Goal: Information Seeking & Learning: Learn about a topic

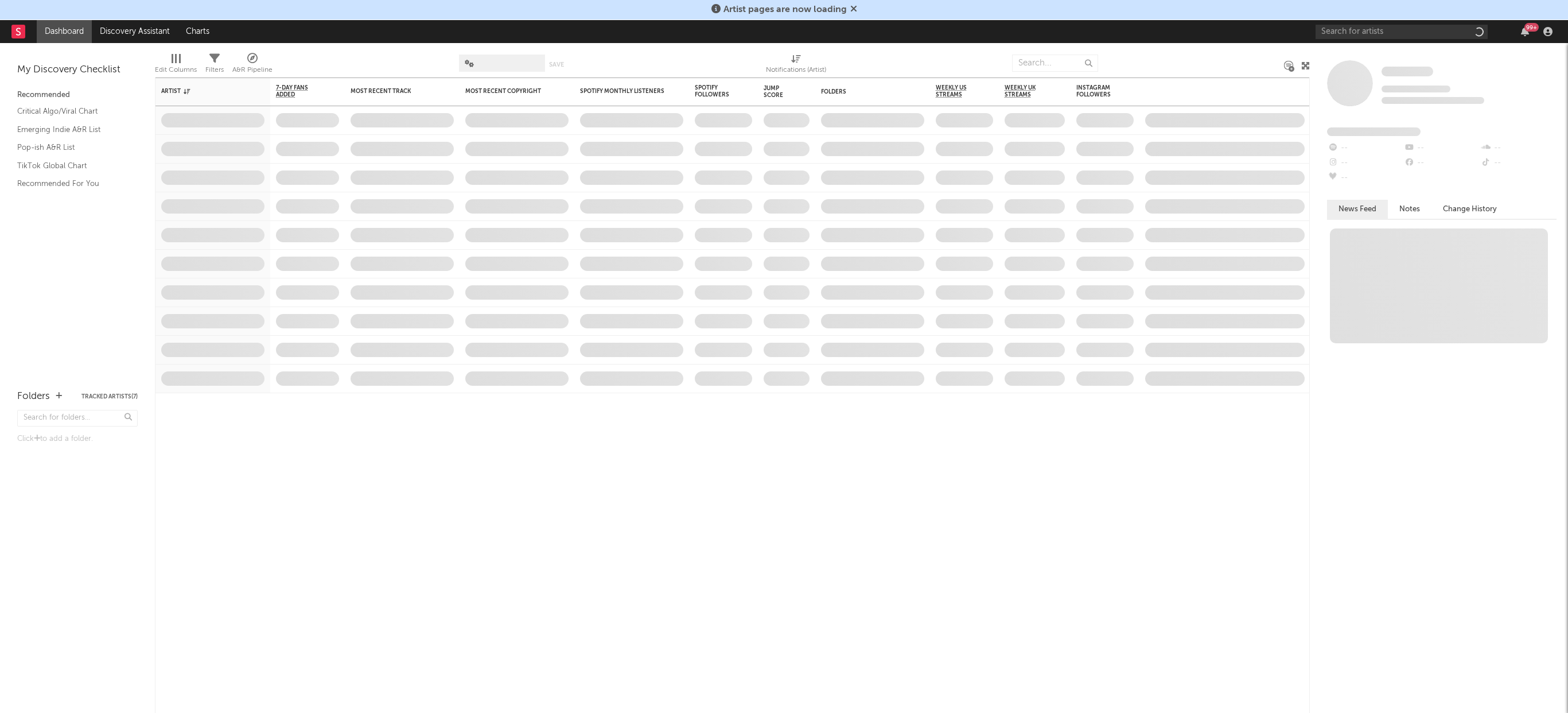
click at [1302, 37] on nav "Dashboard Discovery Assistant Charts 99 +" at bounding box center [784, 32] width 1568 height 23
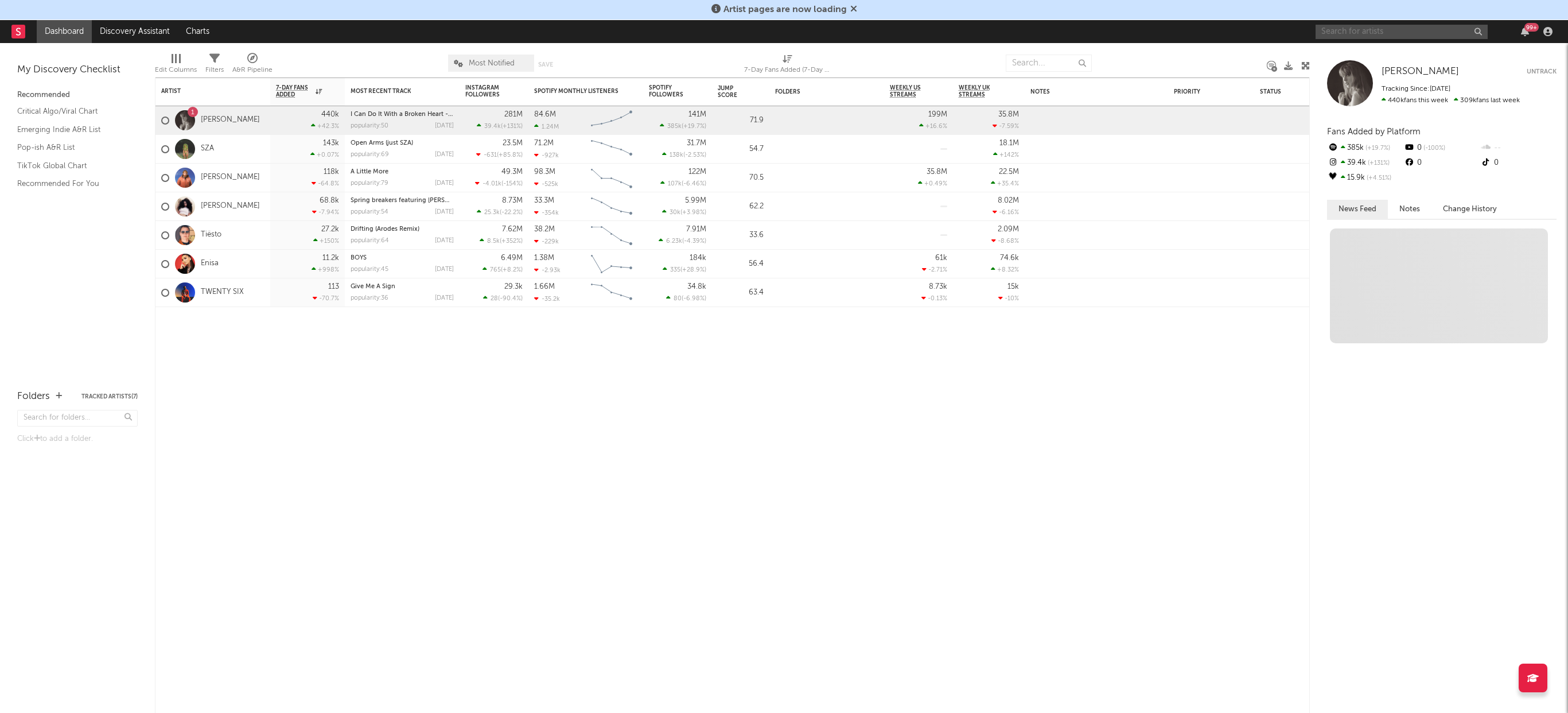
click at [1346, 33] on input "text" at bounding box center [1401, 32] width 172 height 15
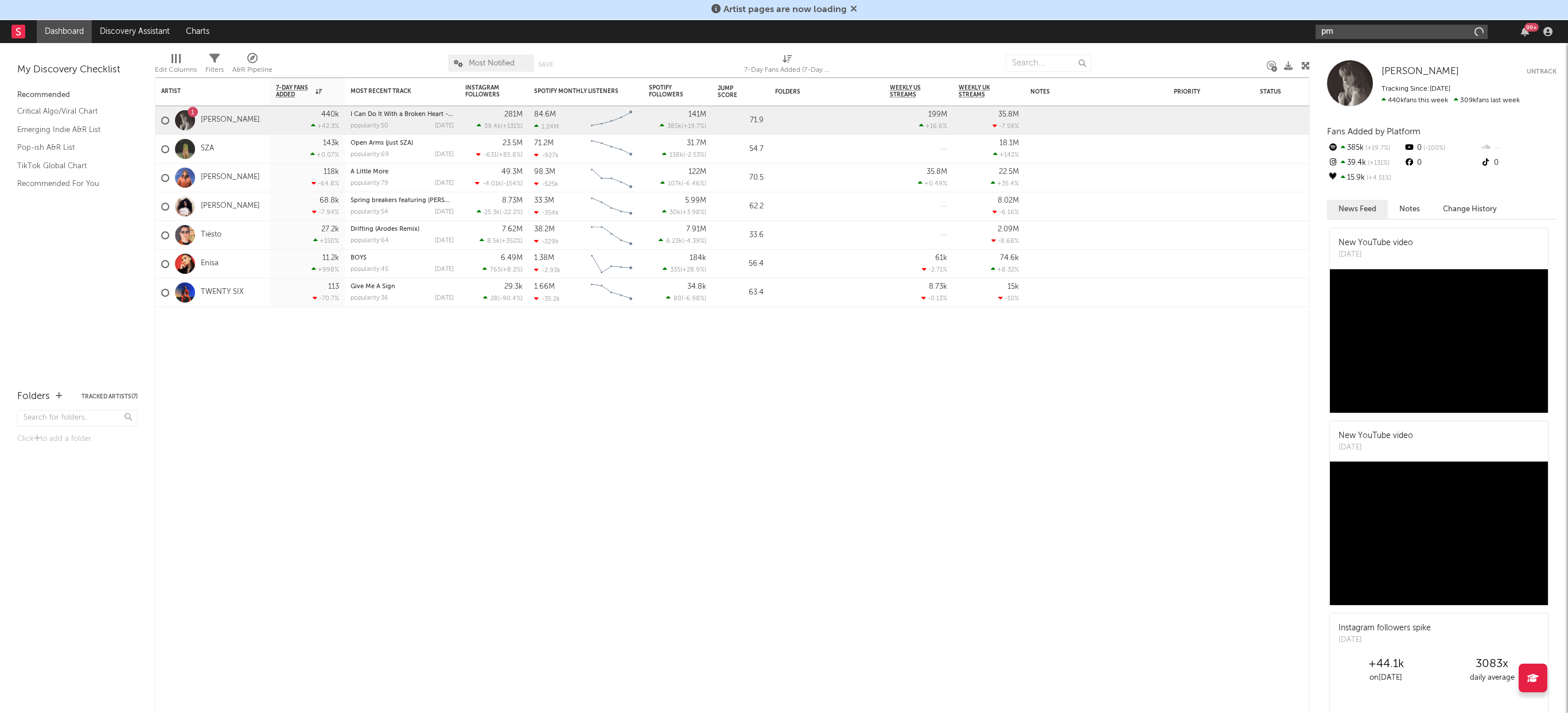
type input "p"
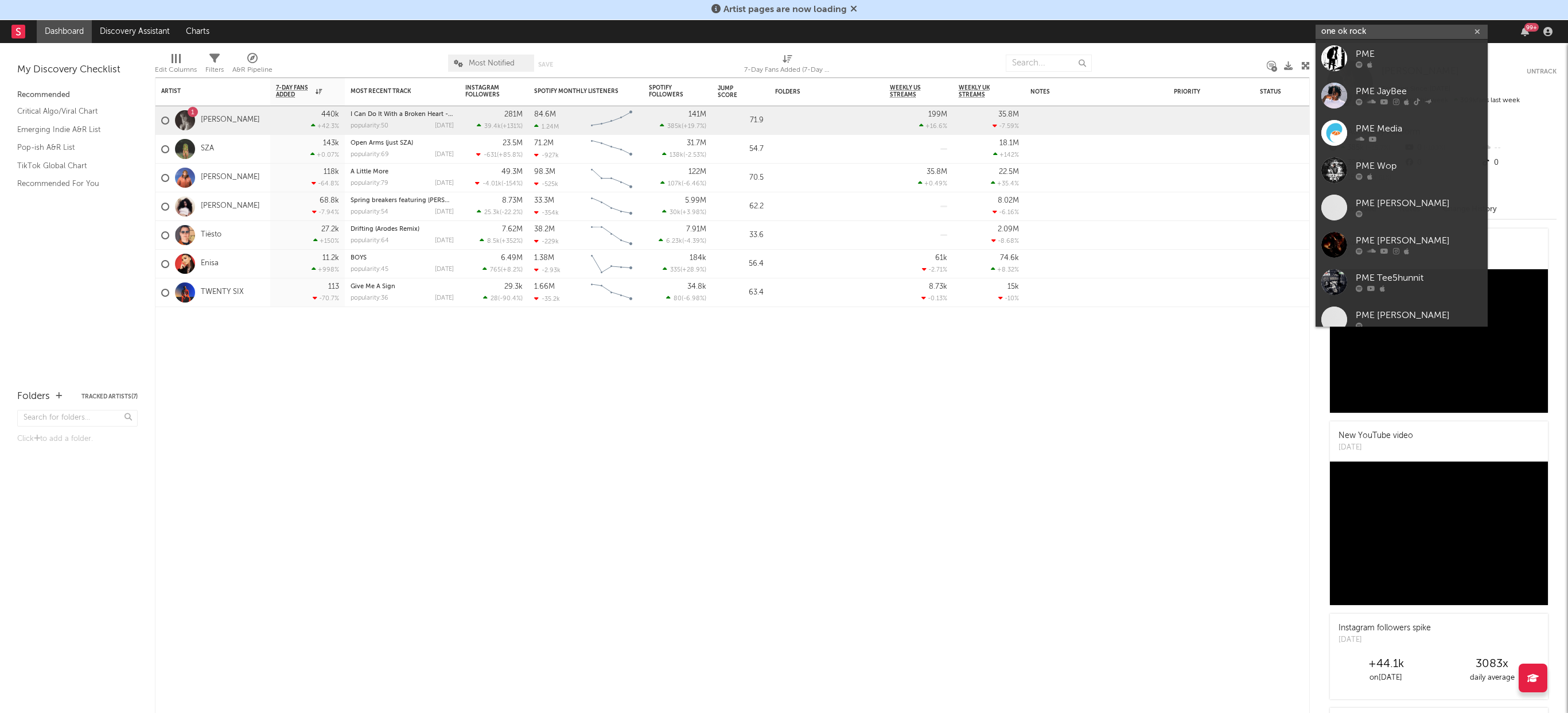
click at [1374, 29] on input "one ok rock" at bounding box center [1401, 32] width 172 height 15
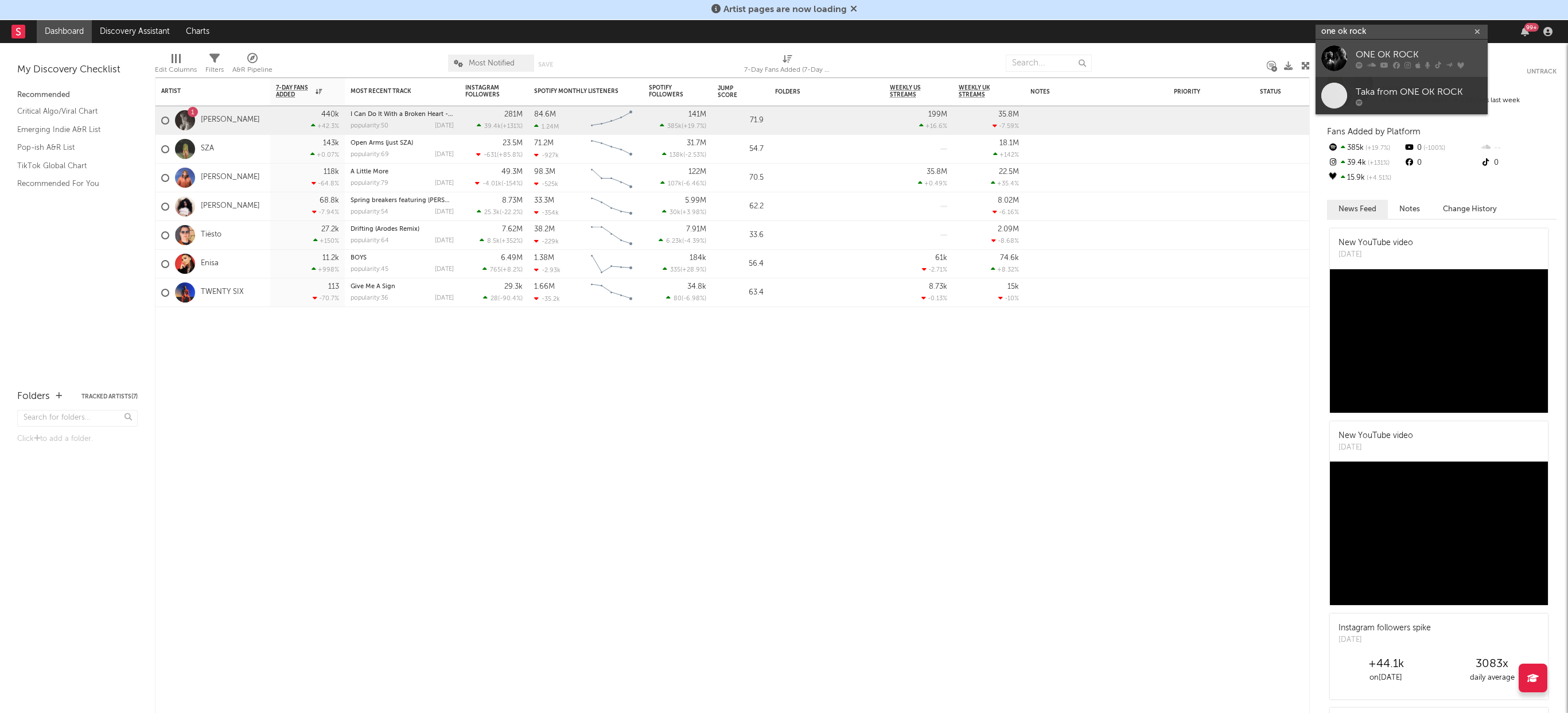
type input "one ok rock"
click at [1377, 46] on link "ONE OK ROCK" at bounding box center [1401, 58] width 172 height 37
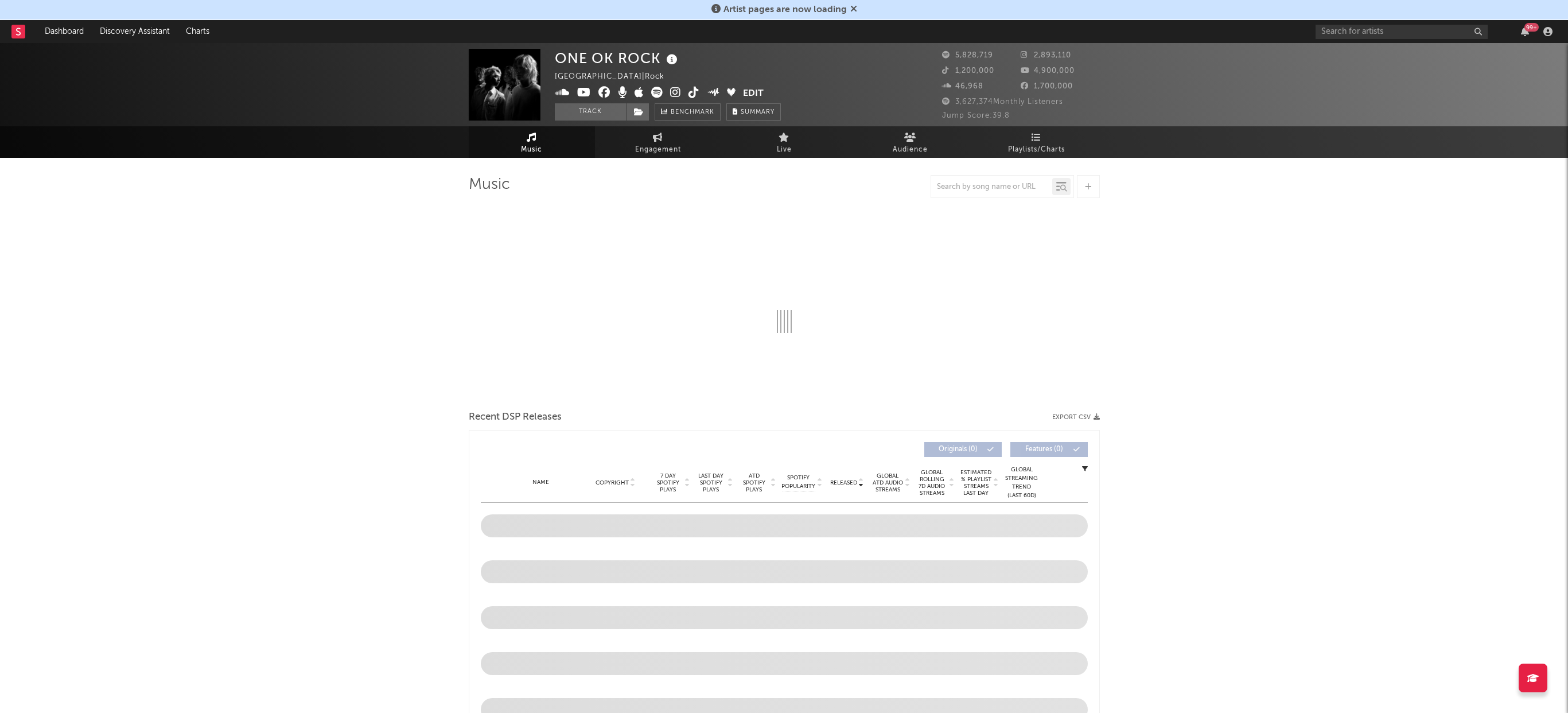
select select "6m"
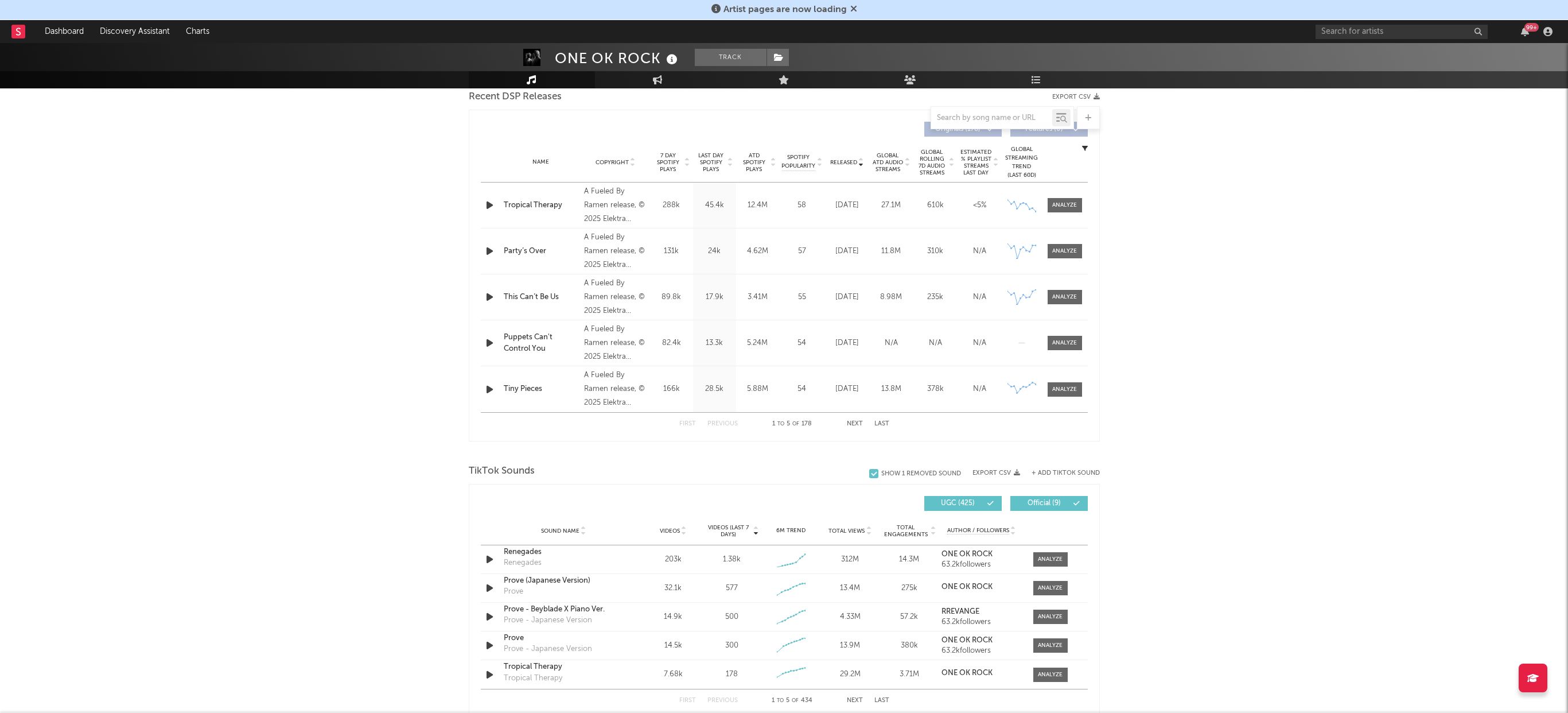
scroll to position [503, 0]
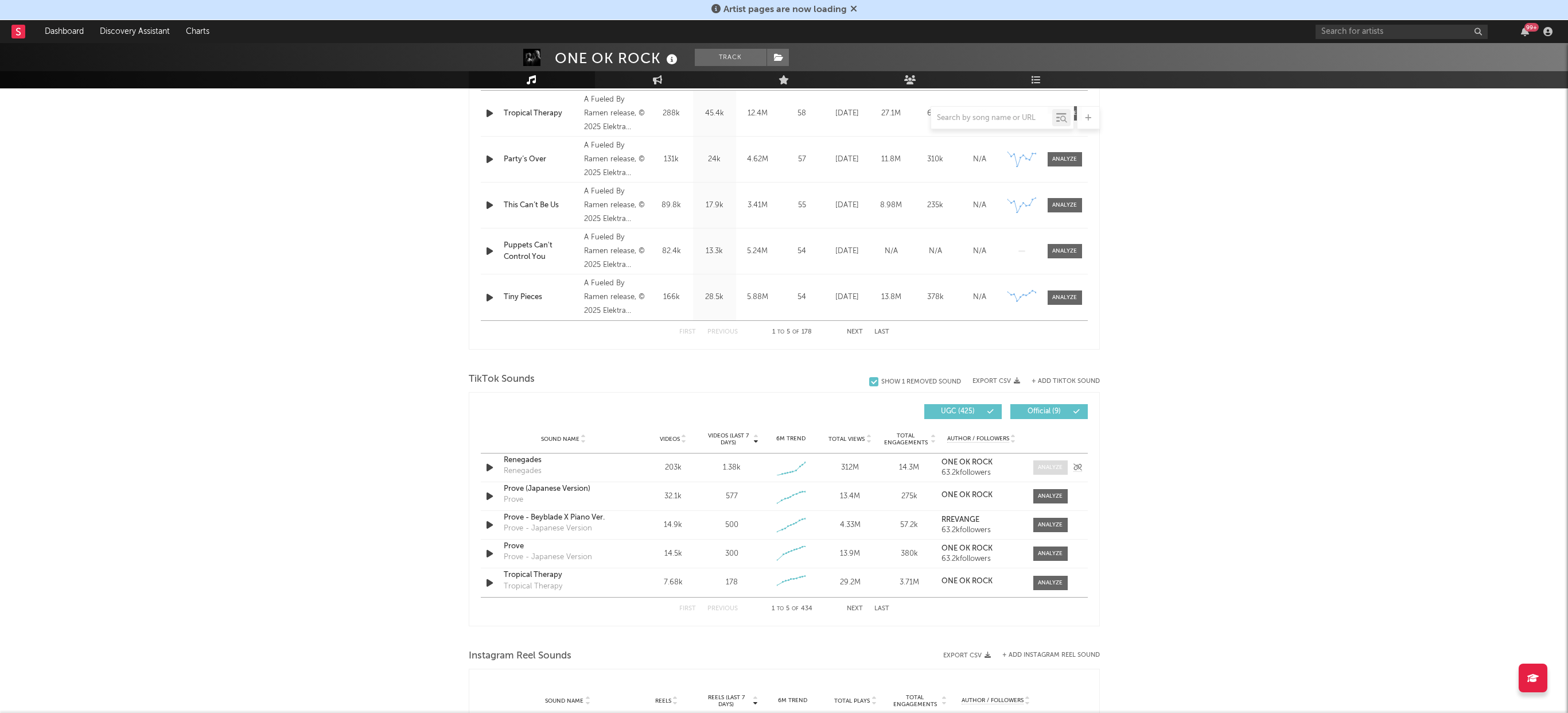
click at [1054, 465] on div at bounding box center [1050, 468] width 25 height 9
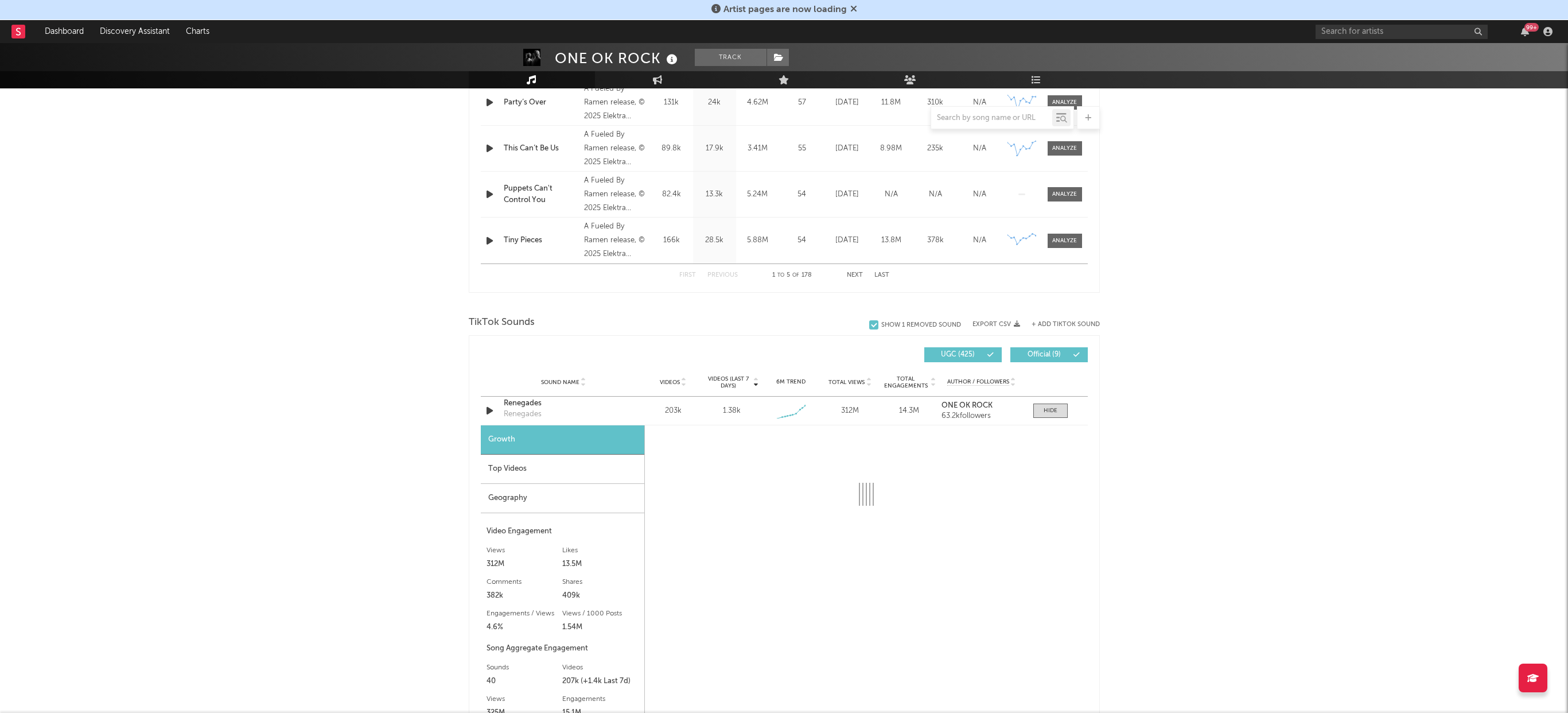
scroll to position [564, 0]
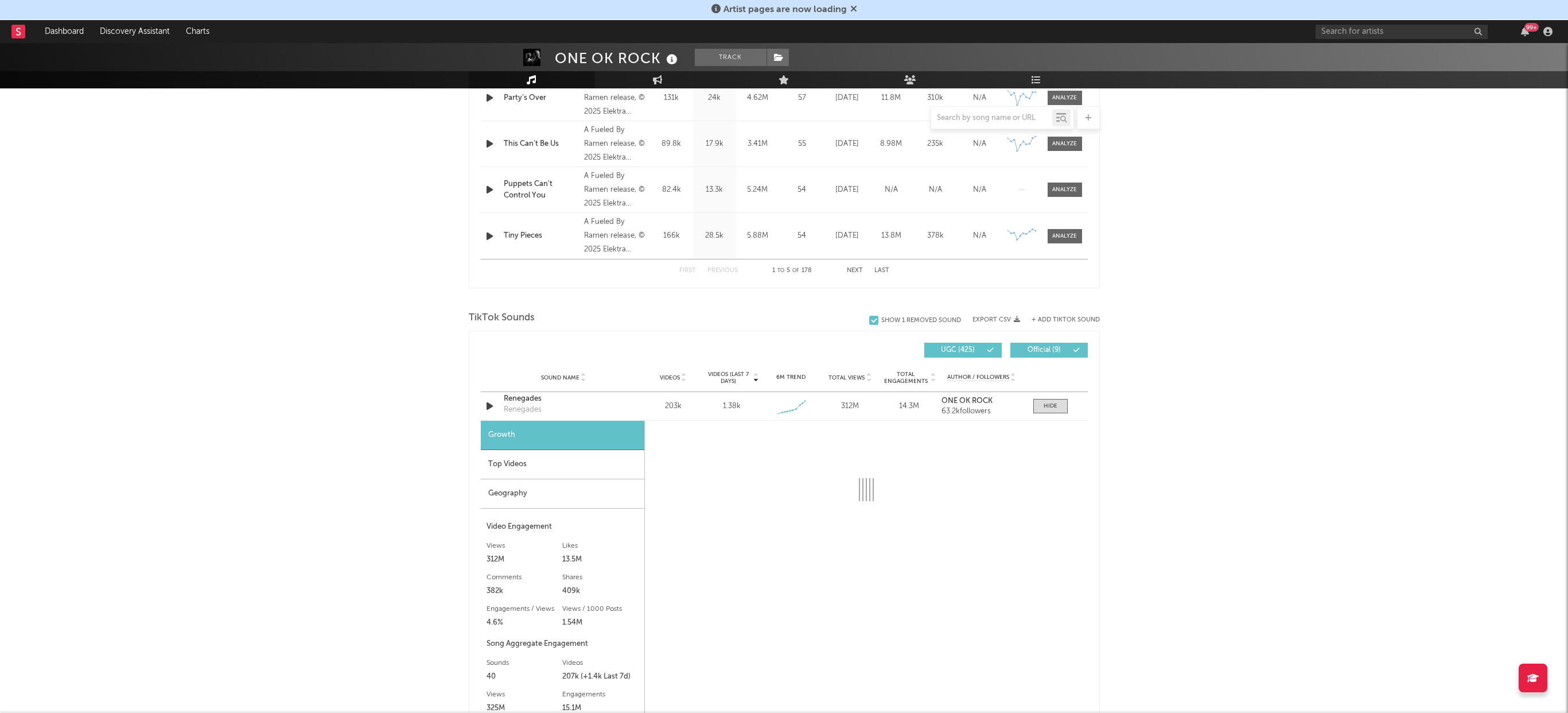
click at [572, 458] on div "Top Videos" at bounding box center [562, 465] width 164 height 29
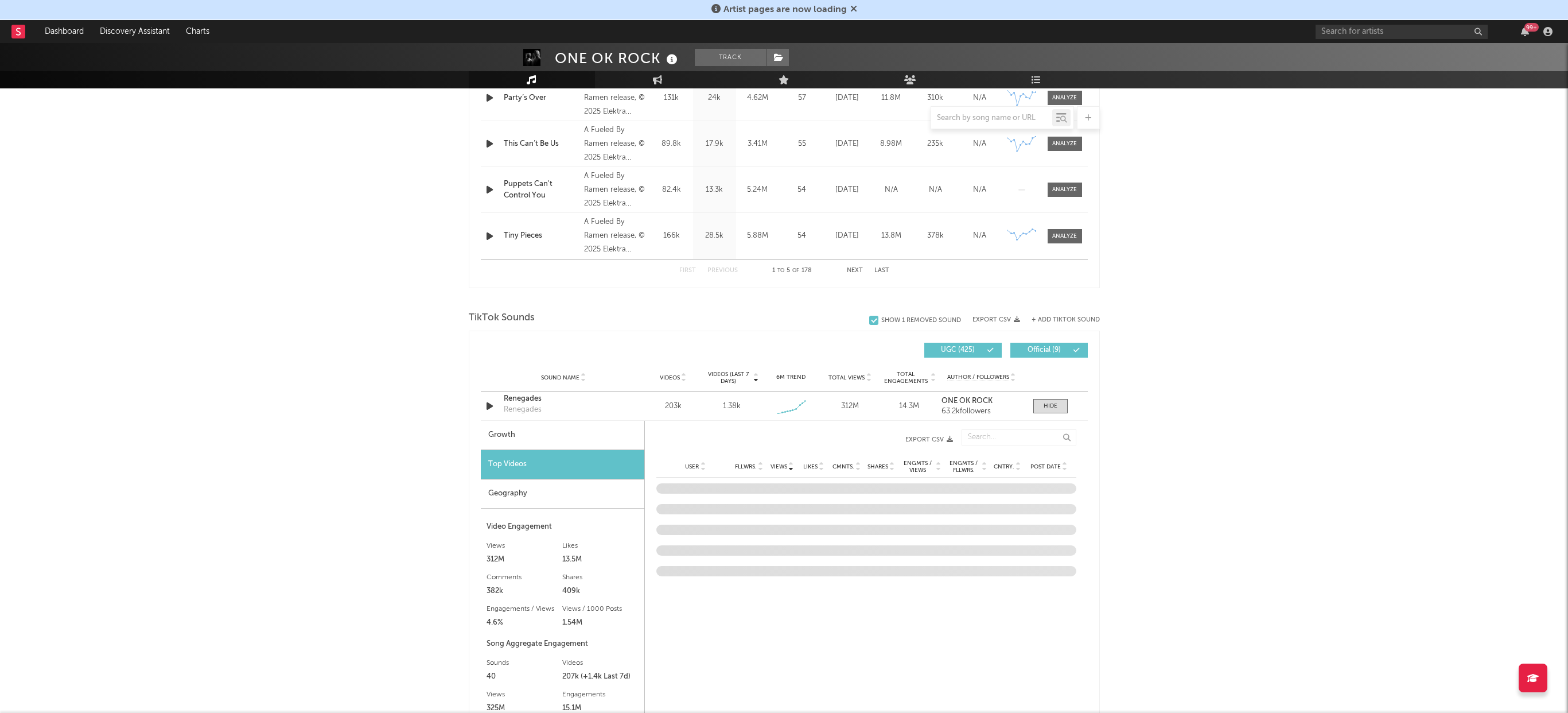
click at [574, 435] on div "Growth" at bounding box center [562, 435] width 164 height 29
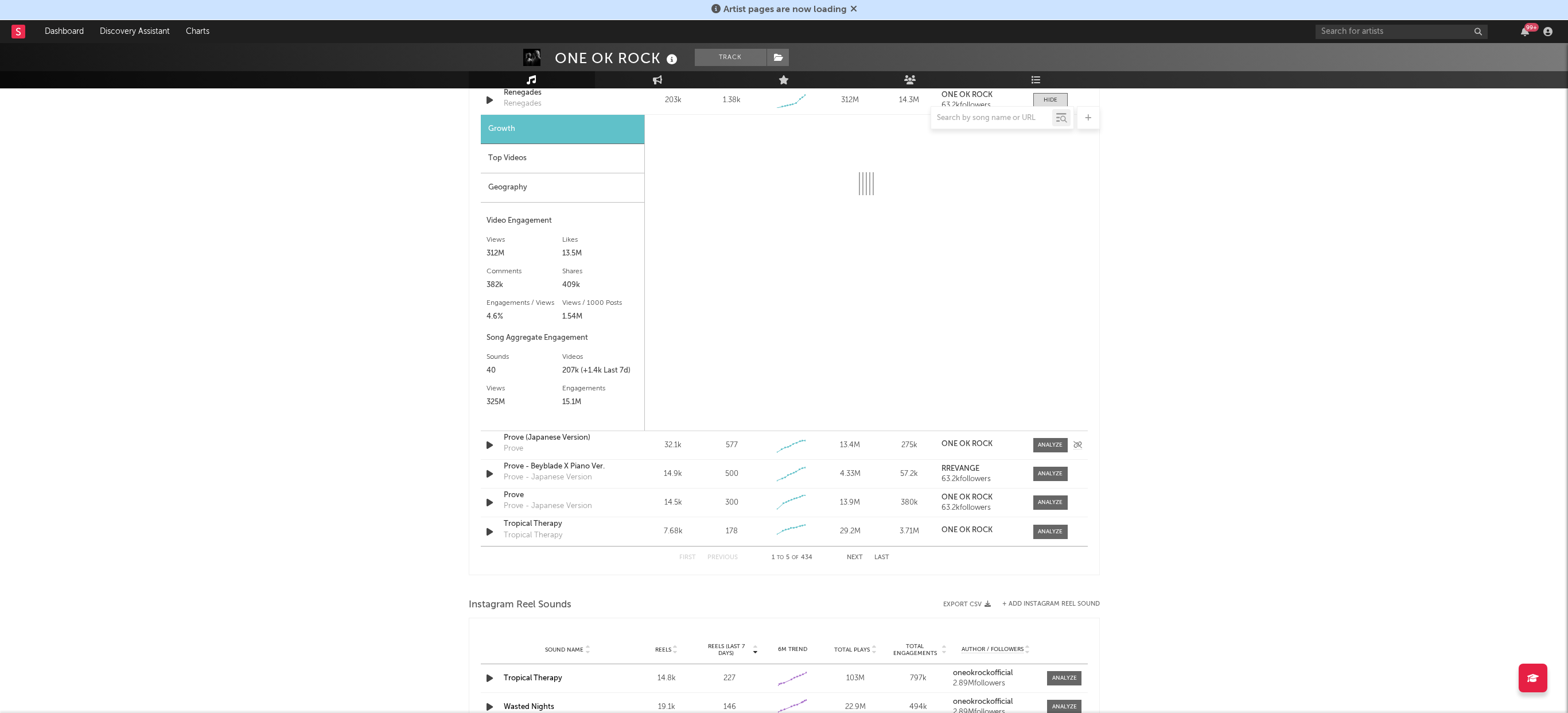
scroll to position [726, 0]
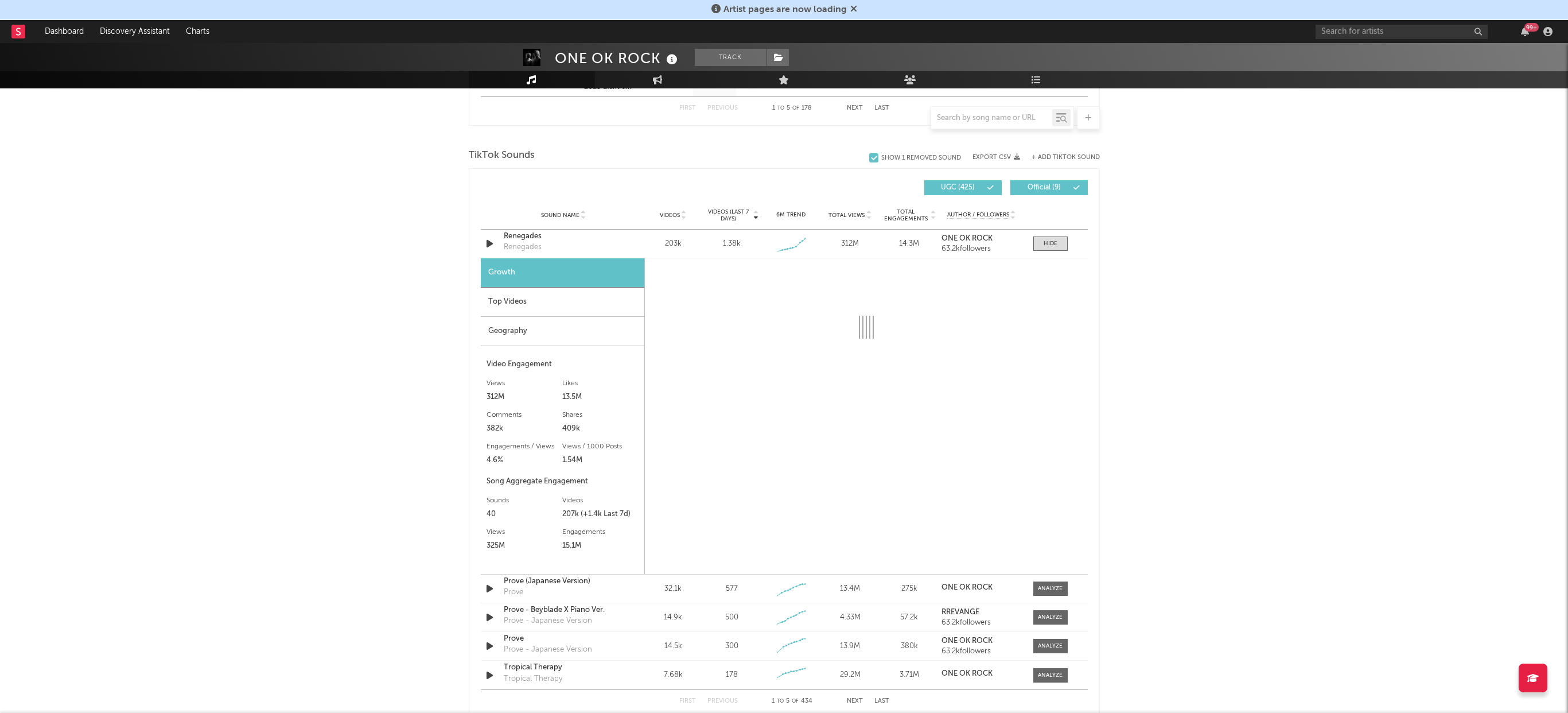
click at [517, 303] on div "Top Videos" at bounding box center [562, 302] width 164 height 29
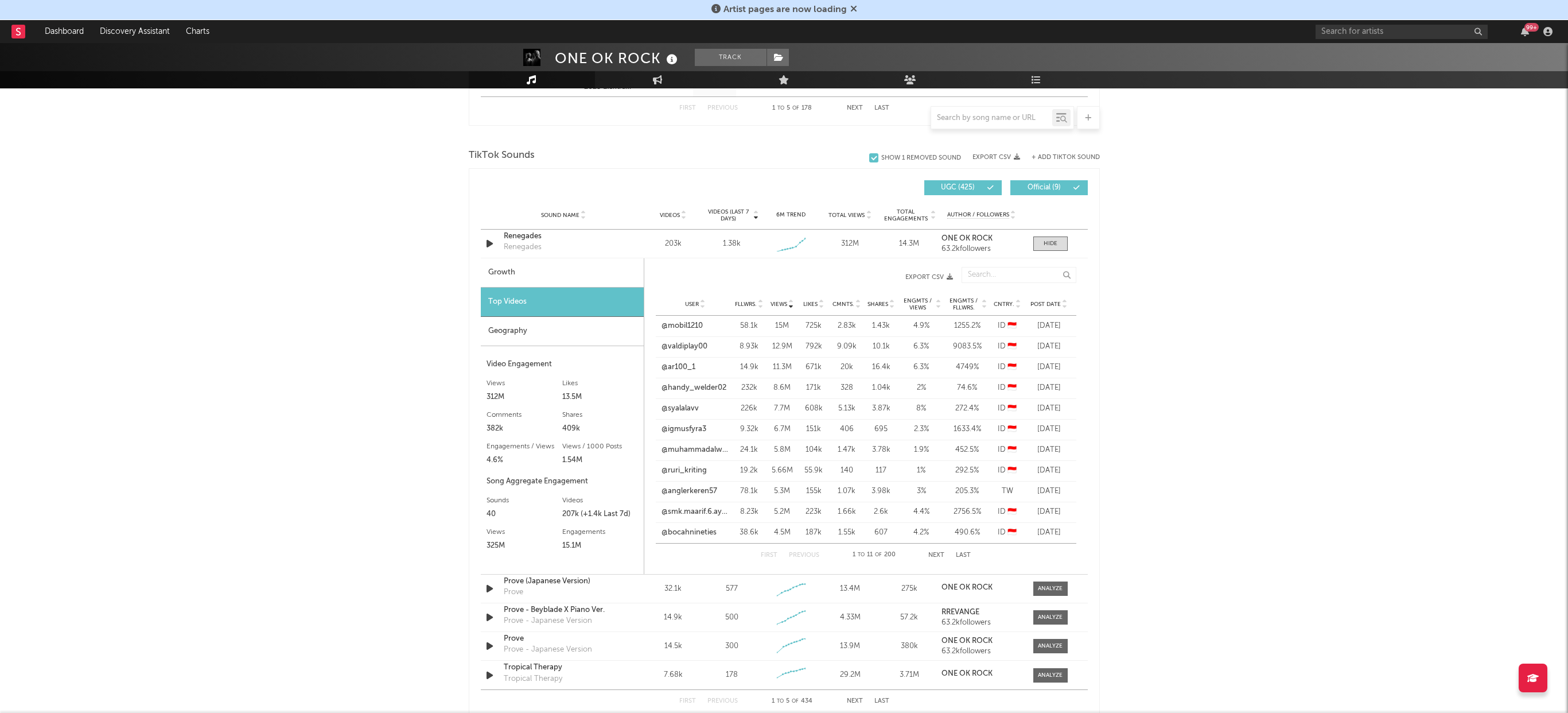
click at [520, 272] on div "Growth" at bounding box center [562, 273] width 163 height 29
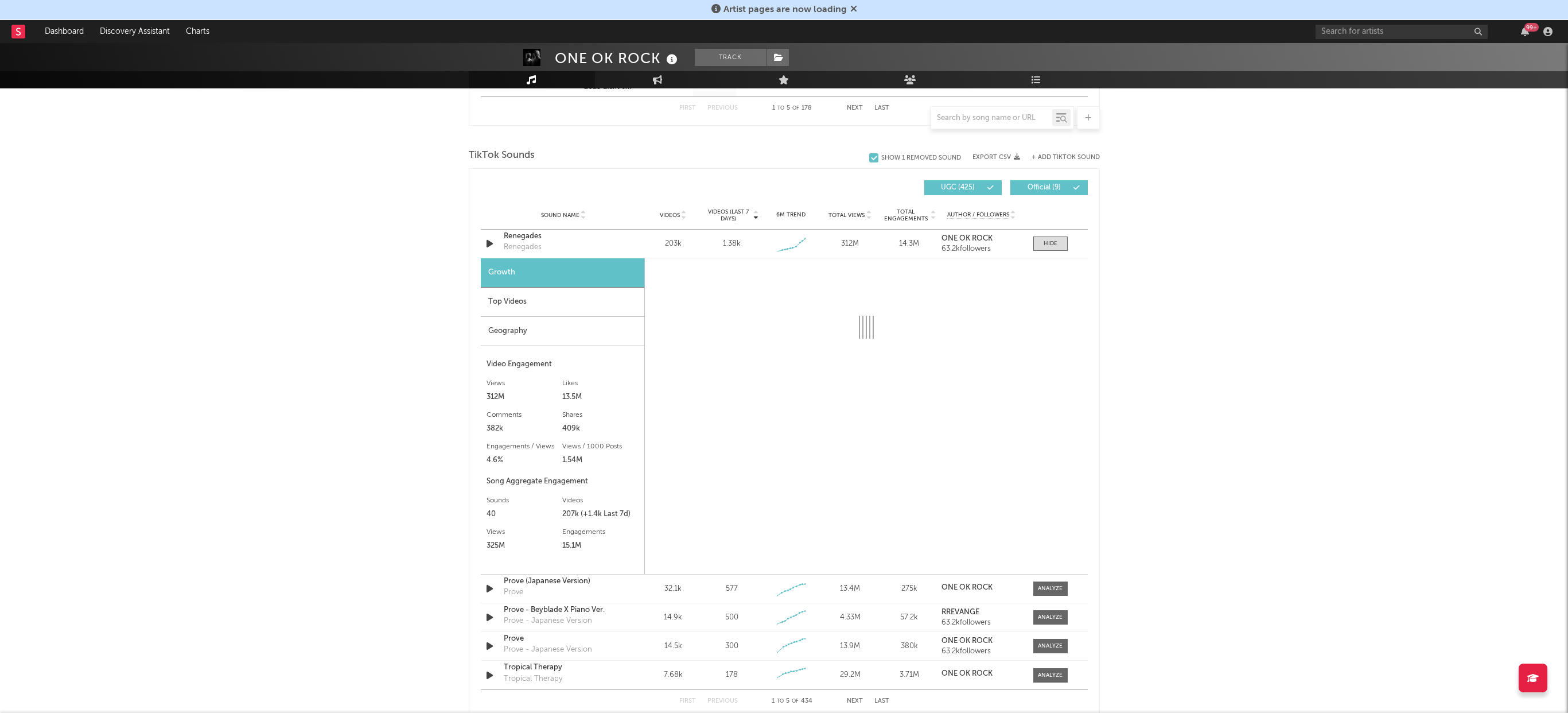
click at [520, 285] on div "Growth" at bounding box center [562, 273] width 164 height 29
click at [527, 311] on div "Top Videos" at bounding box center [562, 302] width 164 height 29
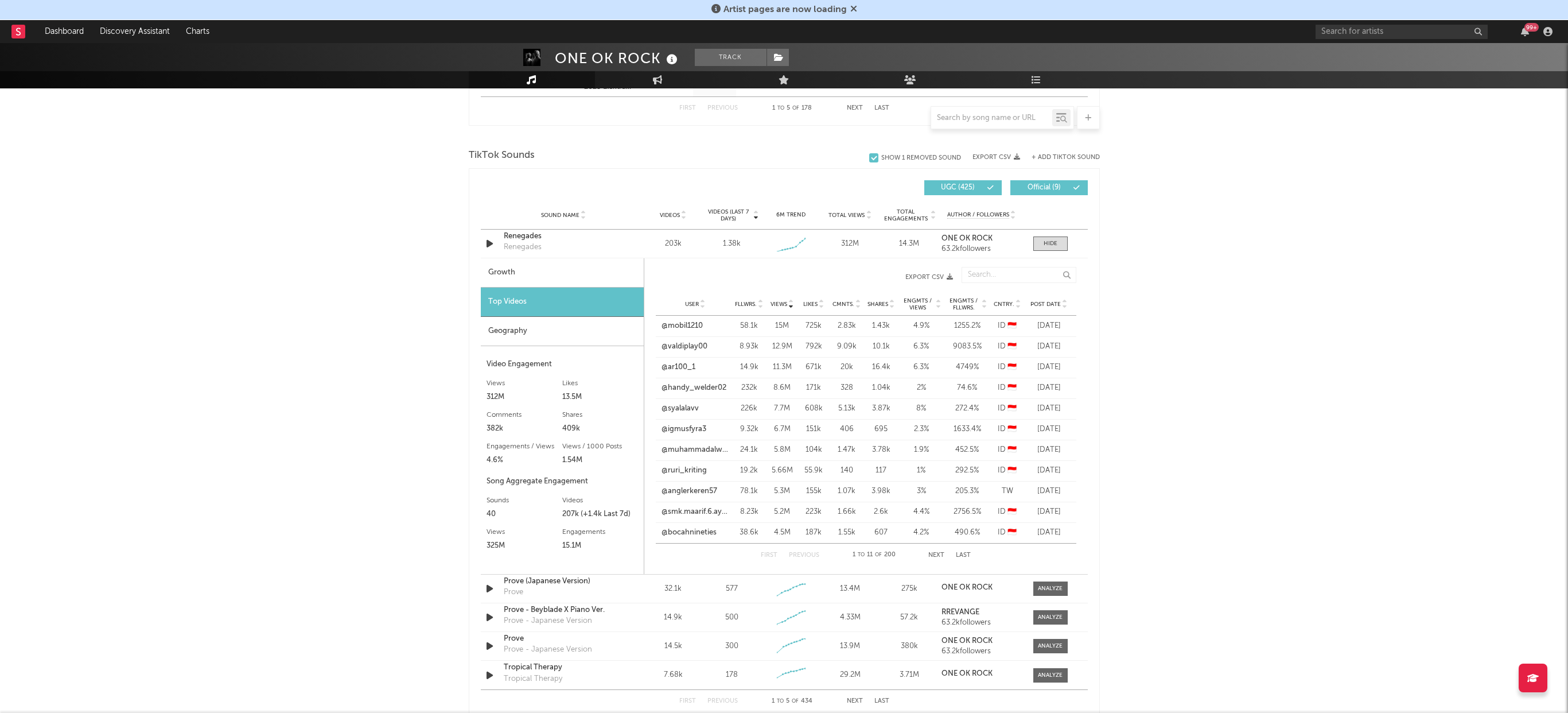
click at [562, 274] on div "Growth" at bounding box center [562, 273] width 163 height 29
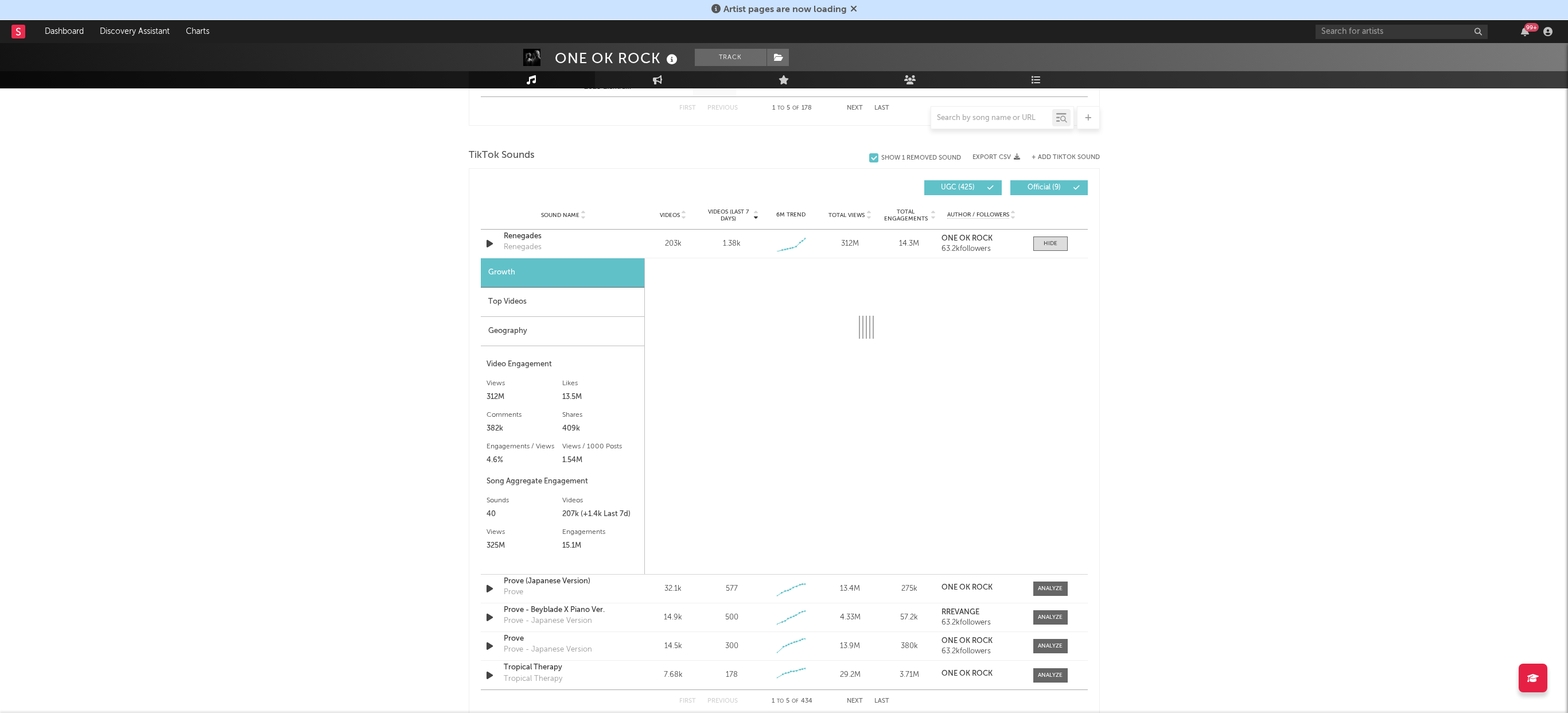
select select "6m"
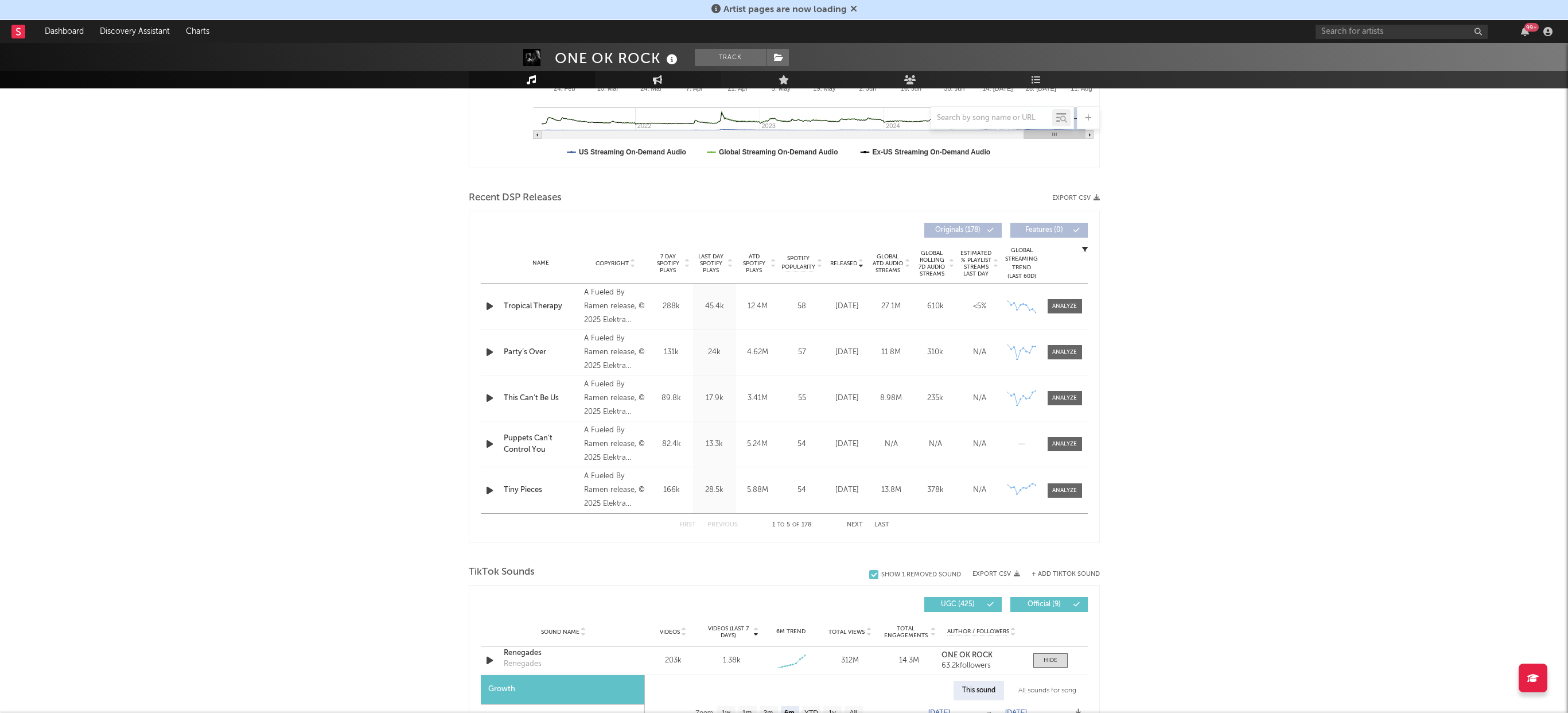
scroll to position [275, 0]
